Goal: Task Accomplishment & Management: Manage account settings

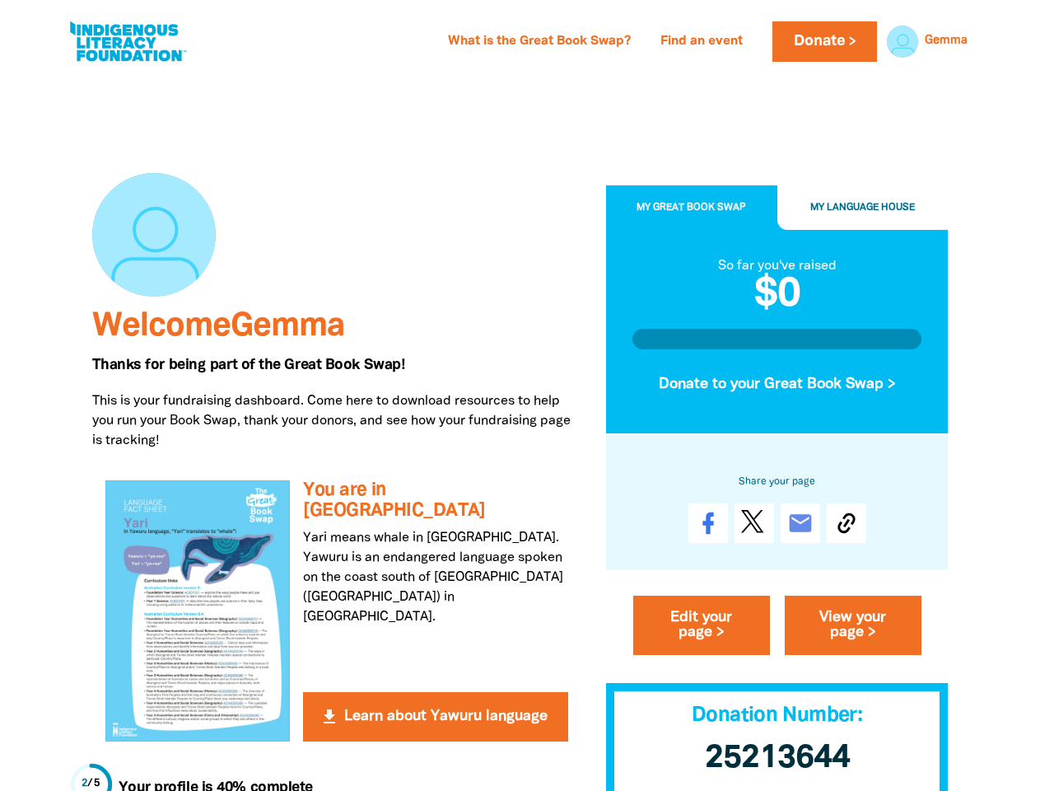
click at [520, 395] on p "This is your fundraising dashboard. Come here to download resources to help you…" at bounding box center [336, 420] width 489 height 59
click at [946, 41] on link "Gemma" at bounding box center [946, 41] width 43 height 12
click at [863, 208] on span "My Language House" at bounding box center [862, 207] width 105 height 9
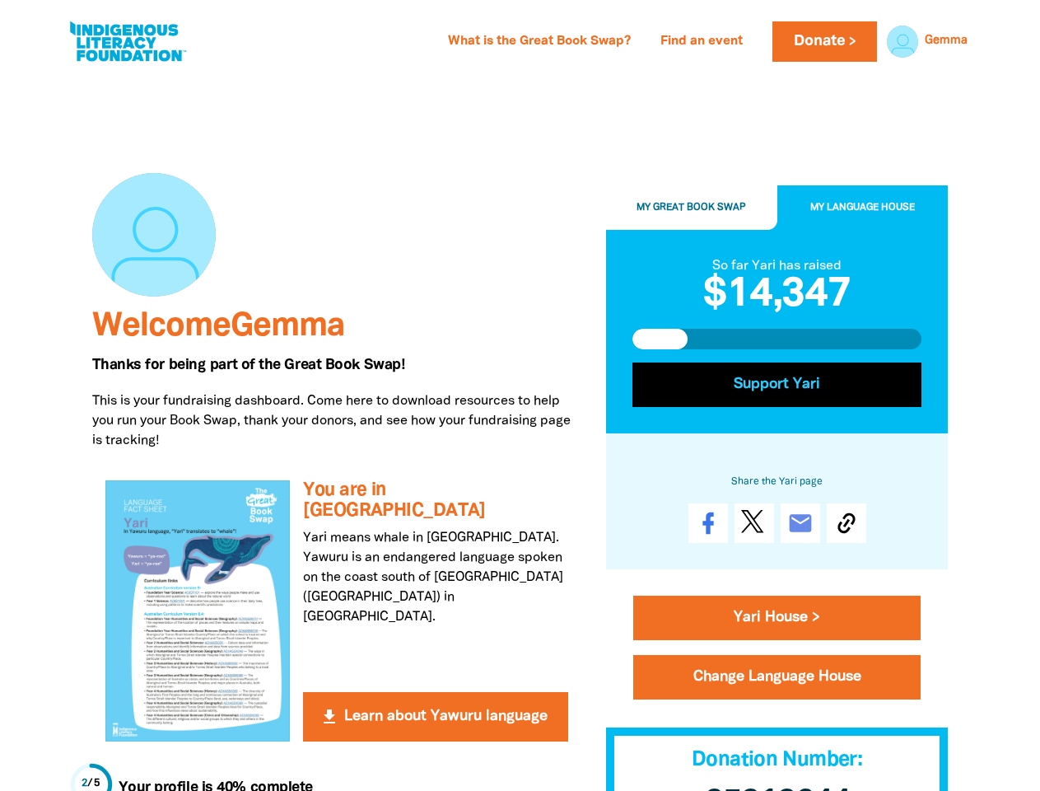
click at [777, 385] on button "Support Yari" at bounding box center [777, 384] width 290 height 44
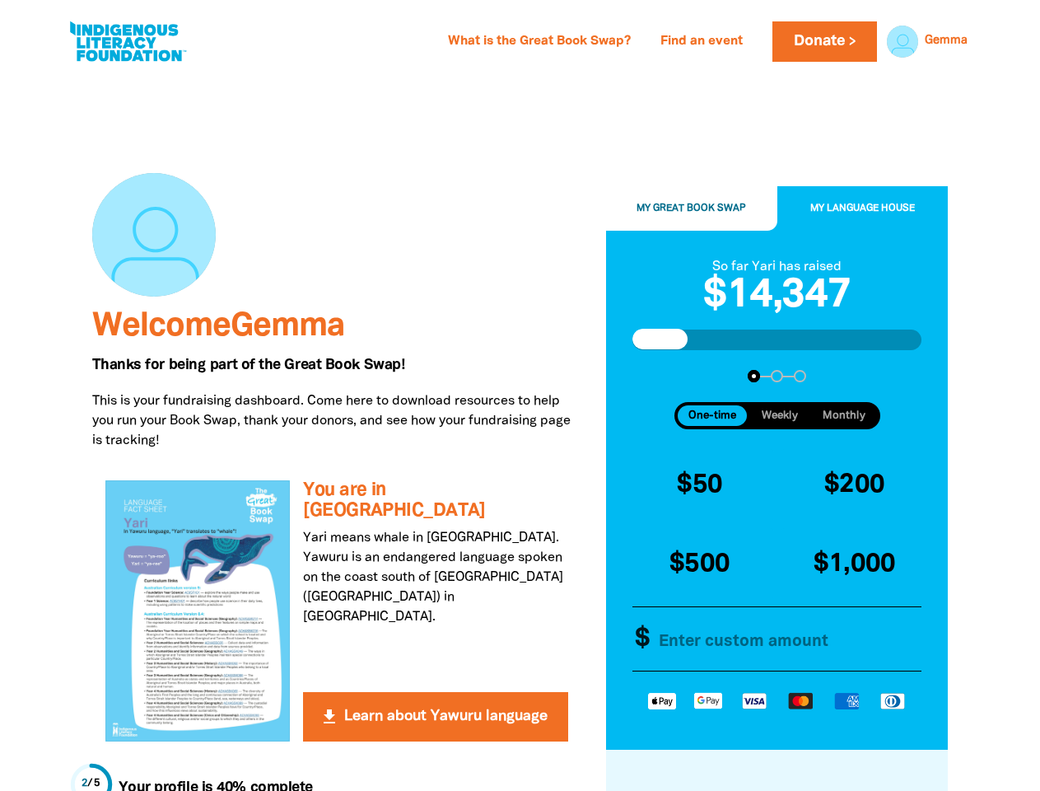
click at [847, 524] on div "$50 $200 $500 $1,000 Other Amount $" at bounding box center [777, 563] width 303 height 228
